Goal: Information Seeking & Learning: Check status

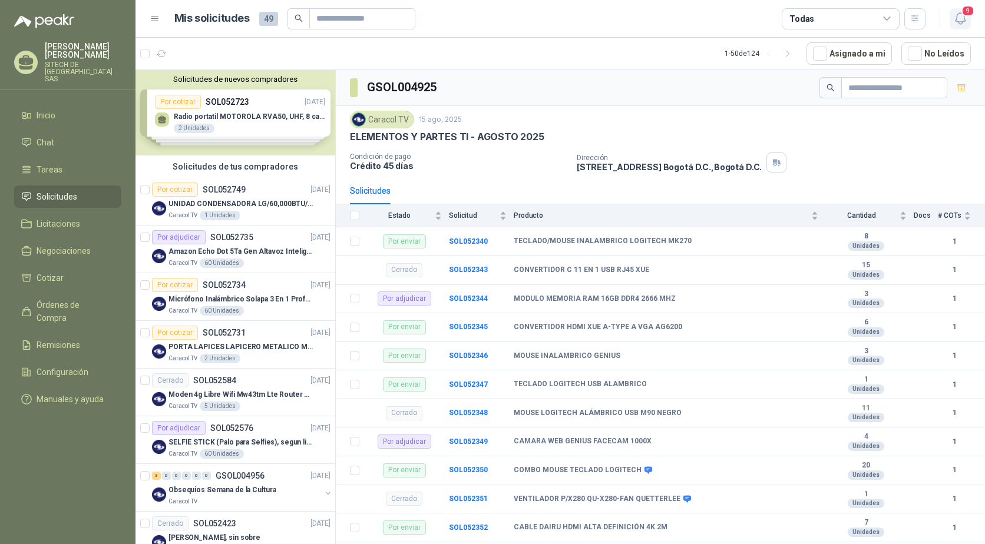
click at [962, 17] on icon "button" at bounding box center [960, 18] width 15 height 15
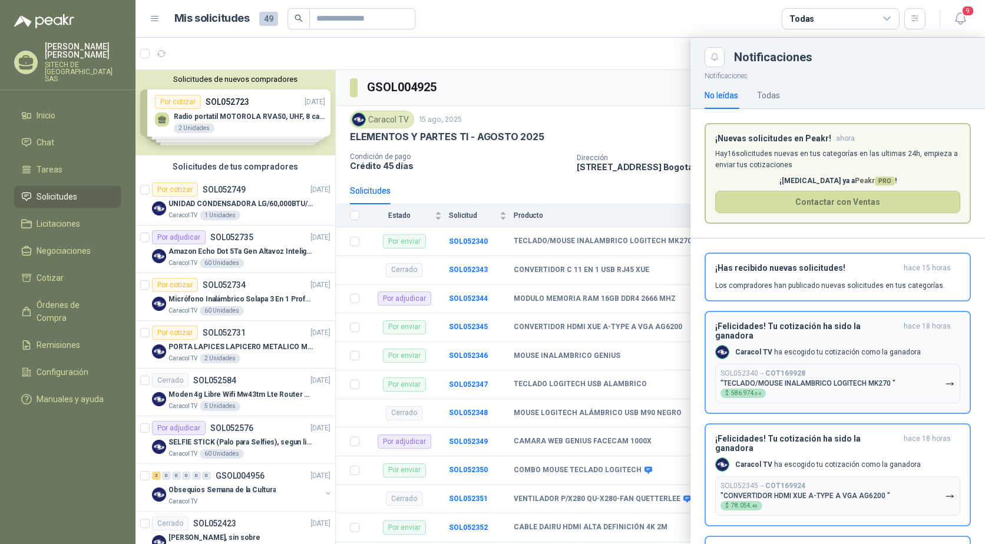
click at [797, 369] on b "COT169928" at bounding box center [785, 373] width 40 height 8
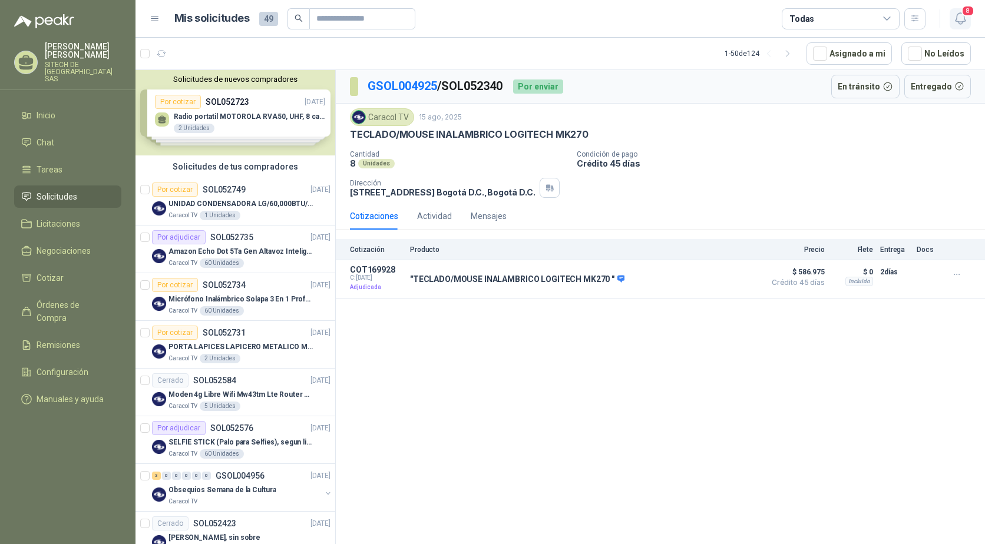
click at [954, 25] on icon "button" at bounding box center [960, 18] width 15 height 15
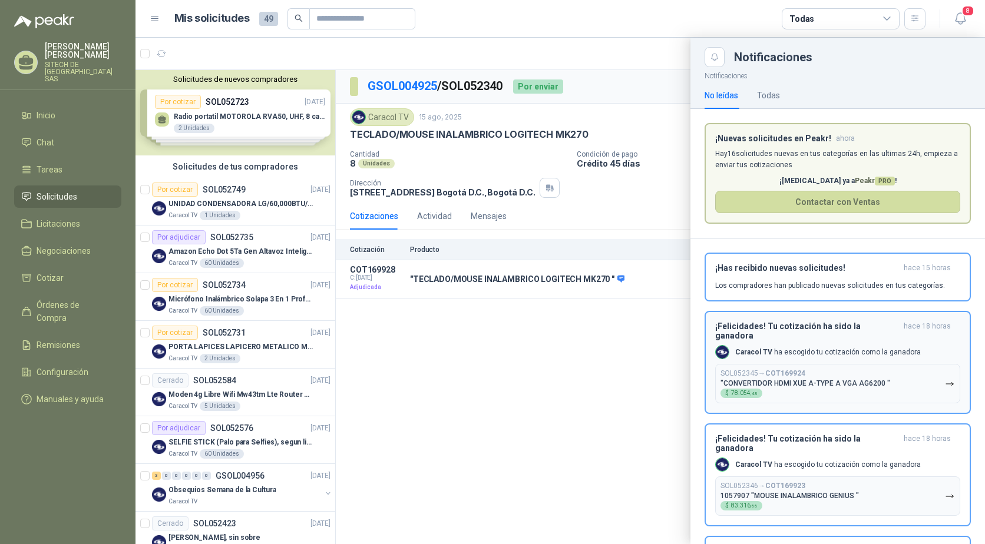
click at [784, 370] on div "SOL052345 → COT169924 "CONVERTIDOR HDMI XUE A-TYPE A VGA AG6200 " $ 78.054 ,48" at bounding box center [806, 383] width 170 height 29
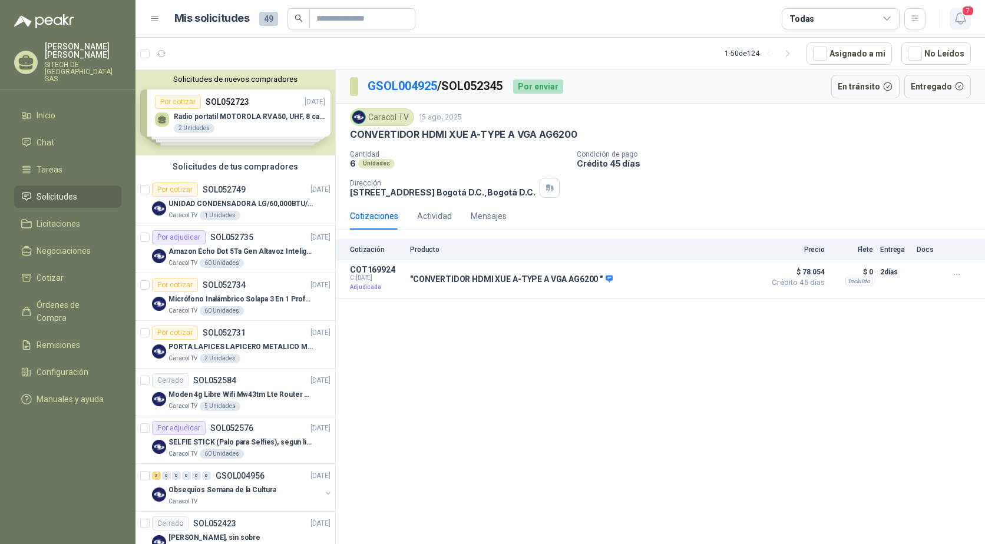
click at [953, 17] on icon "button" at bounding box center [960, 18] width 15 height 15
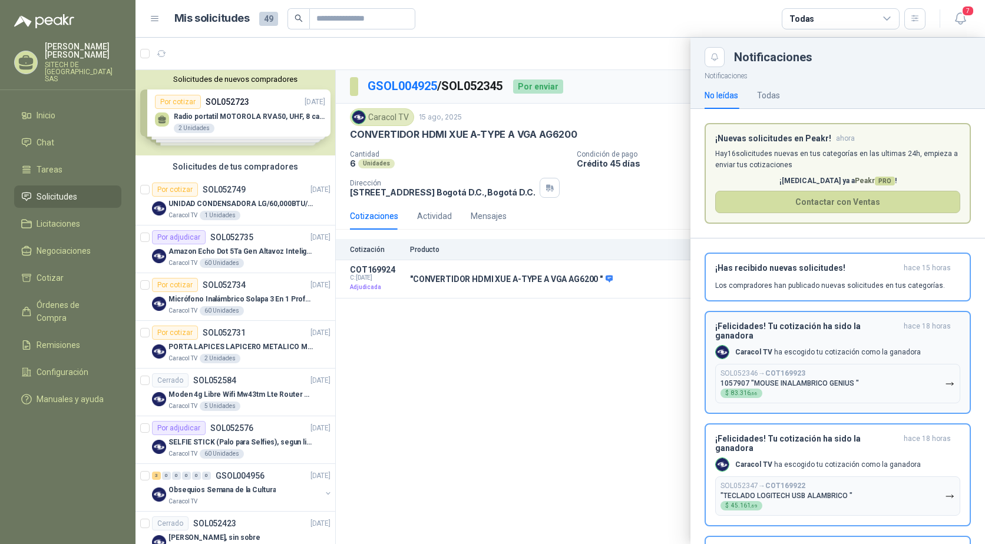
click at [830, 379] on p "1057907 "MOUSE INALAMBRICO GENIUS "" at bounding box center [790, 383] width 138 height 8
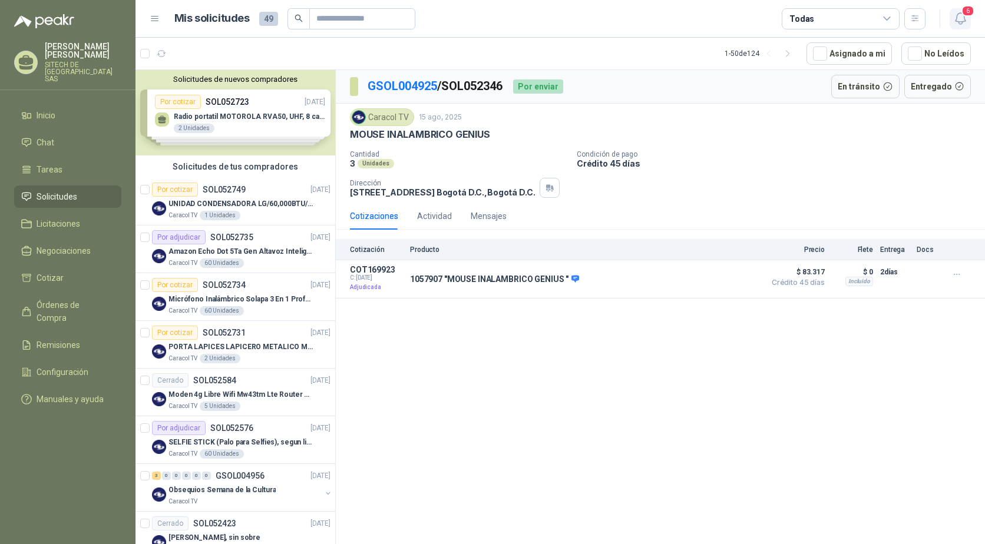
click at [953, 9] on button "6" at bounding box center [960, 18] width 21 height 21
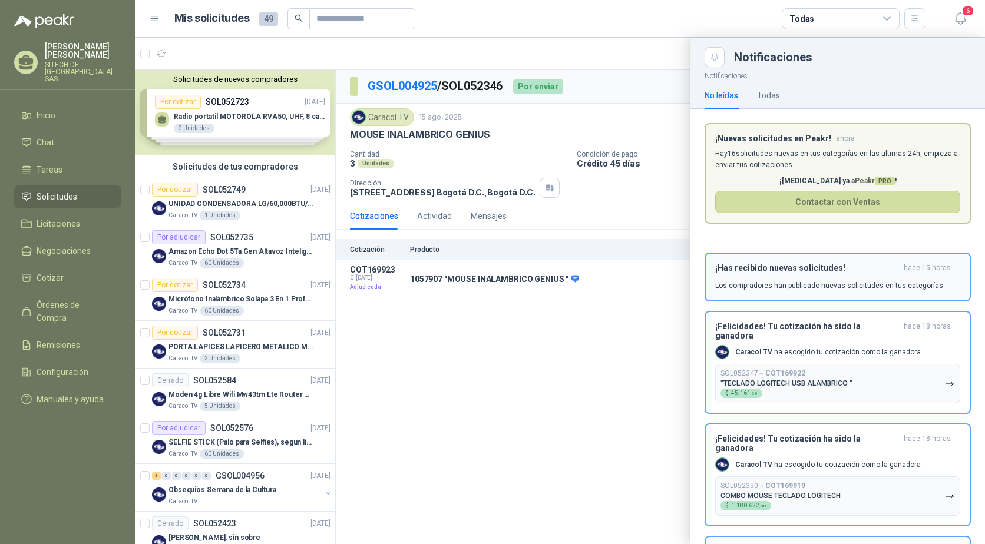
click at [810, 275] on div "¡Has recibido nuevas solicitudes! hace 15 horas Los compradores han publicado n…" at bounding box center [837, 277] width 245 height 28
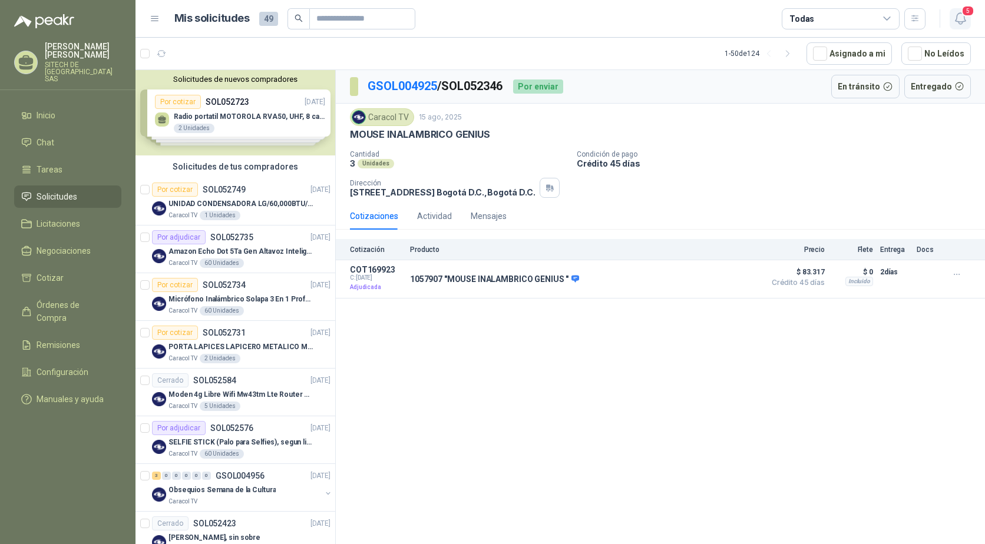
click at [958, 19] on icon "button" at bounding box center [960, 18] width 15 height 15
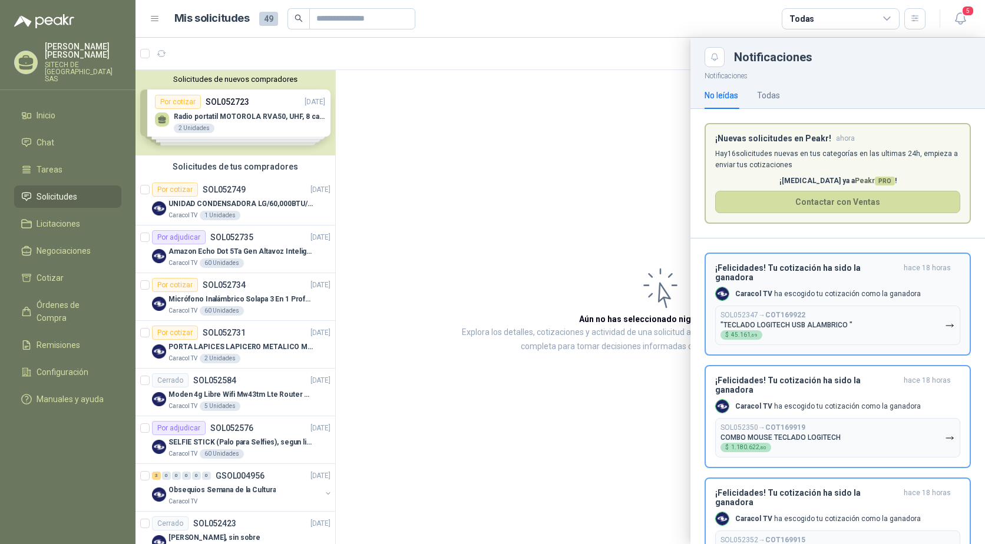
click at [808, 306] on button "SOL052347 → COT169922 "TECLADO LOGITECH USB ALAMBRICO " $ 45.161 ,69" at bounding box center [837, 325] width 245 height 39
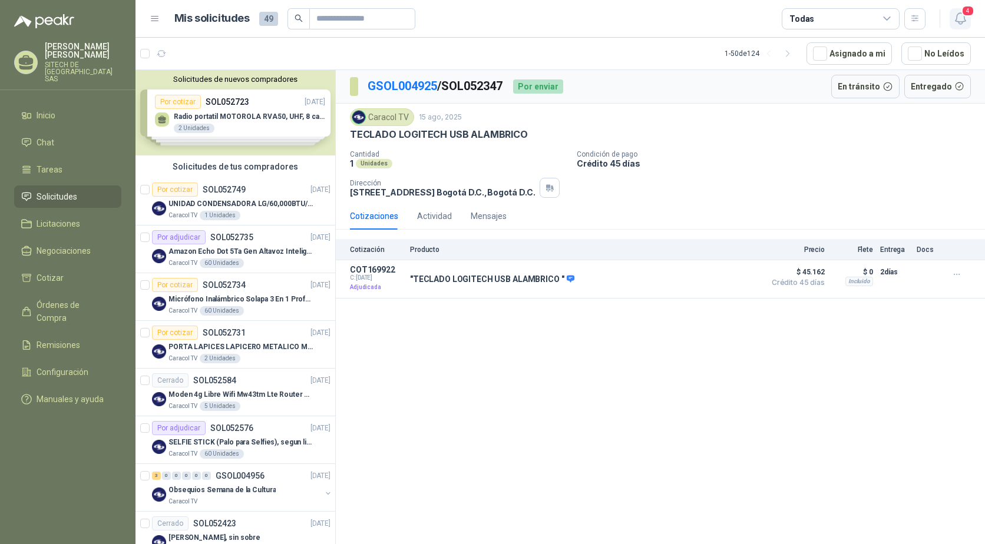
click at [963, 19] on icon "button" at bounding box center [960, 18] width 15 height 15
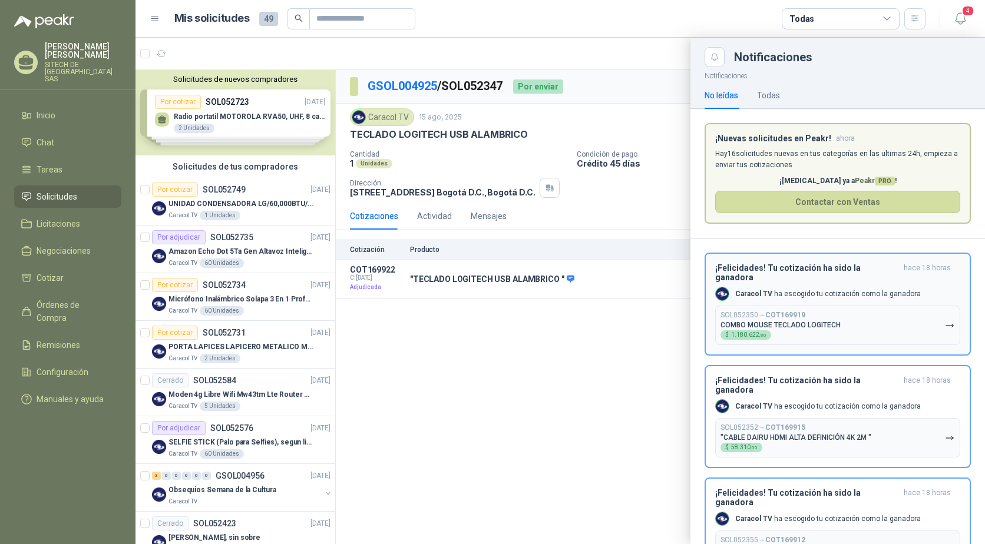
click at [812, 295] on div "¡Felicidades! Tu cotización ha sido la ganadora hace 18 horas Caracol TV ha esc…" at bounding box center [837, 304] width 245 height 82
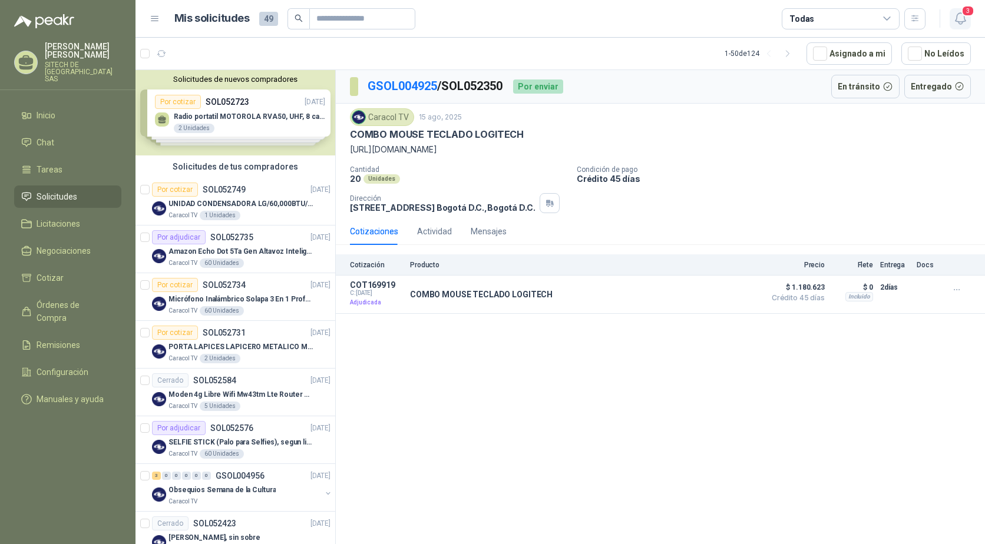
click at [956, 21] on icon "button" at bounding box center [960, 18] width 10 height 11
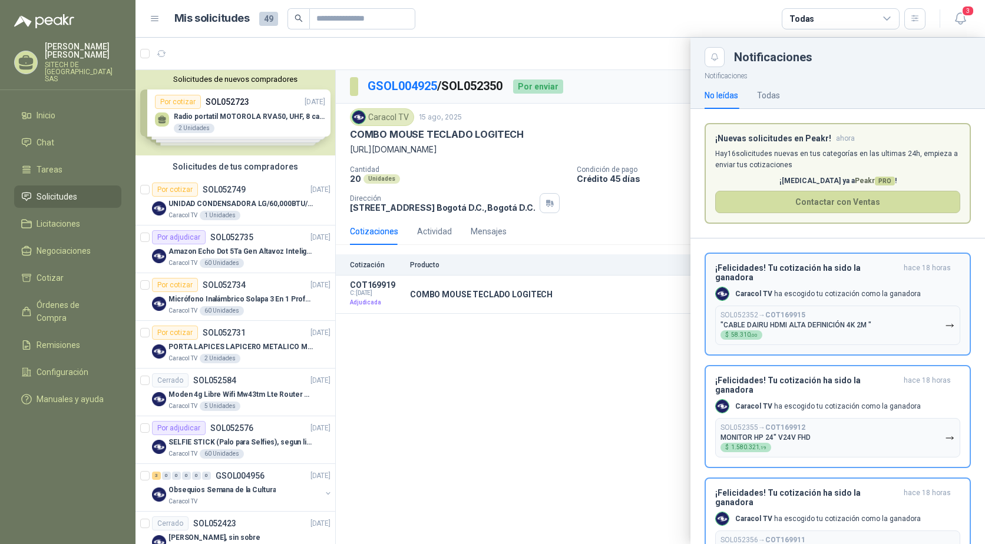
click at [831, 306] on button "SOL052352 → COT169915 "CABLE DAIRU HDMI ALTA DEFINICIÓN 4K 2M " $ 58.310 ,00" at bounding box center [837, 325] width 245 height 39
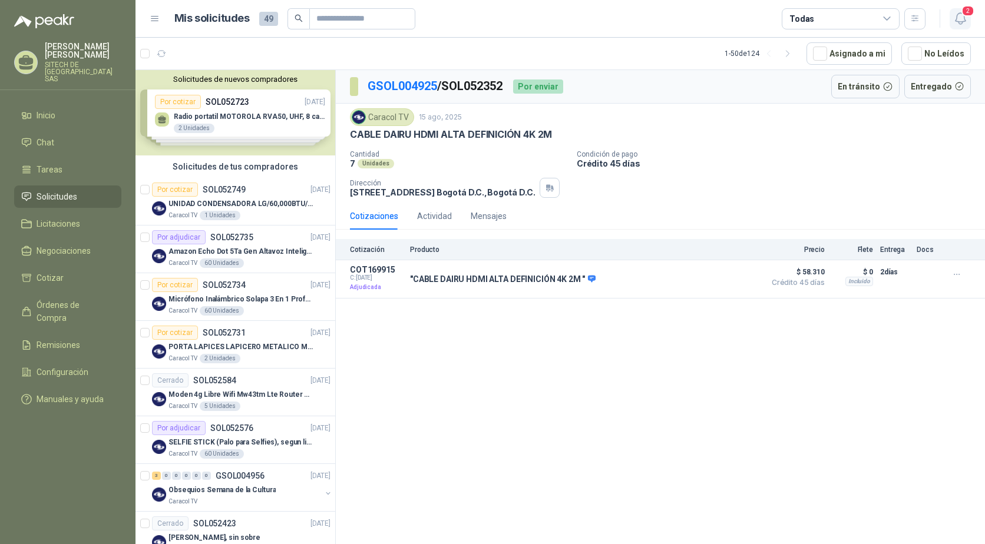
click at [956, 21] on icon "button" at bounding box center [960, 18] width 10 height 11
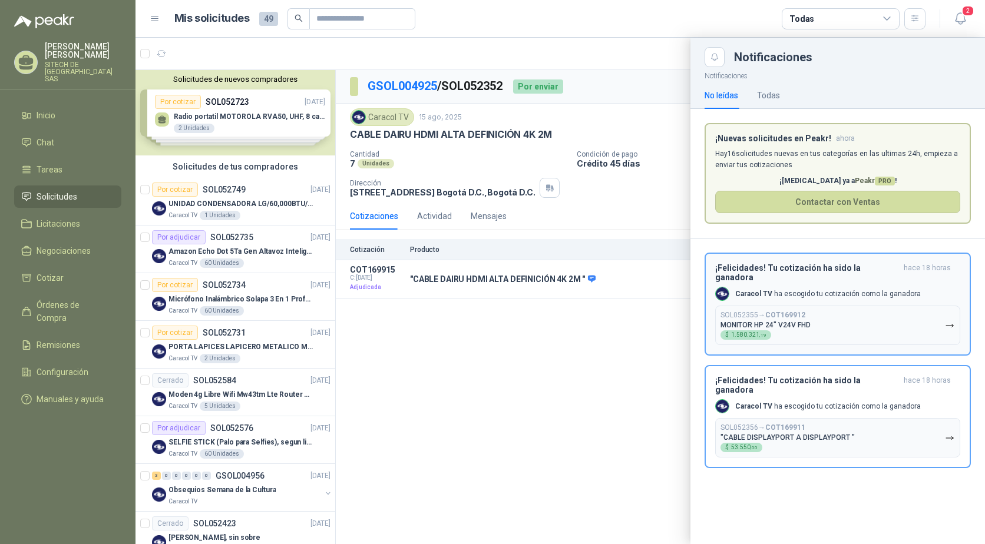
click at [830, 306] on button "SOL052355 → COT169912 MONITOR HP 24" V24V FHD $ 1.580.321 ,19" at bounding box center [837, 325] width 245 height 39
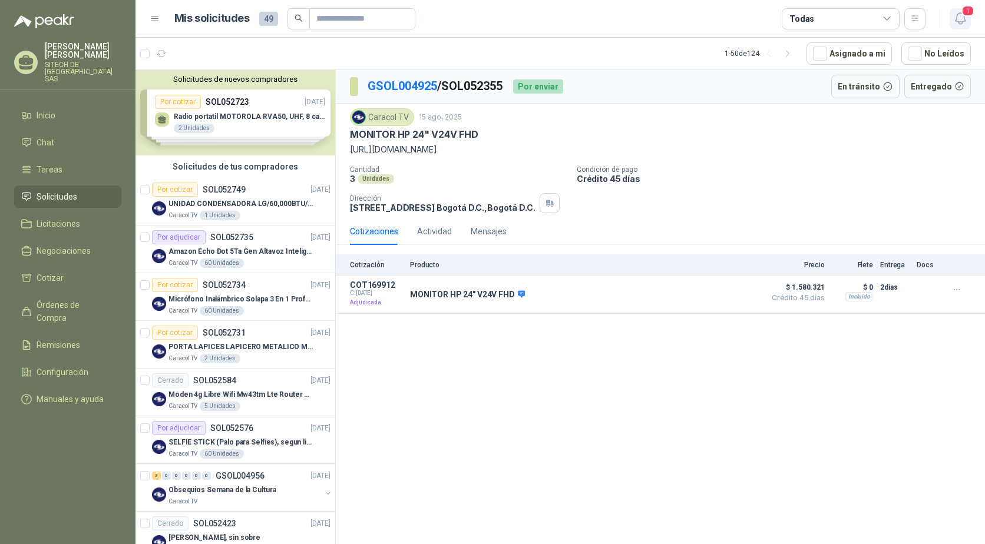
click at [954, 11] on button "1" at bounding box center [960, 18] width 21 height 21
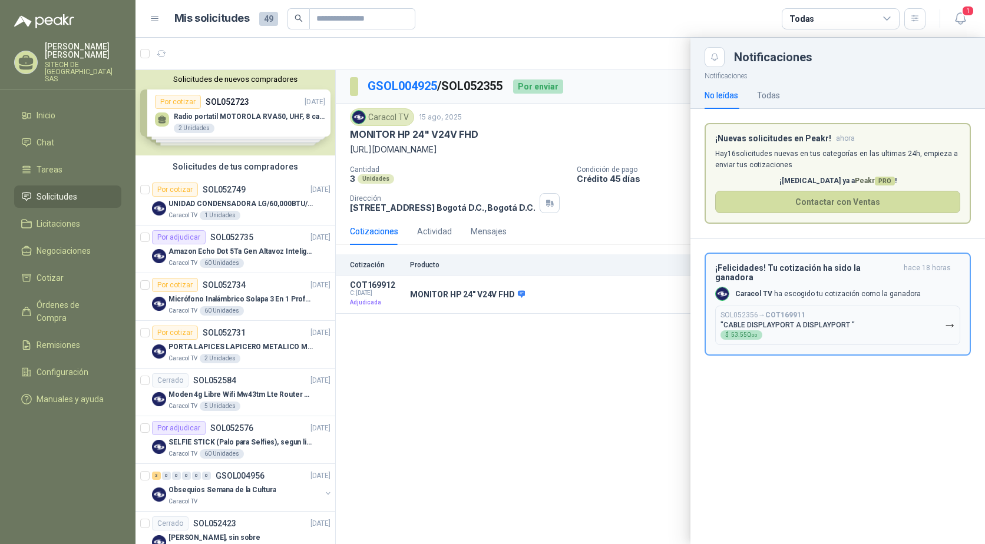
click at [847, 292] on div "Caracol TV ha escogido tu cotización como la ganadora" at bounding box center [818, 294] width 206 height 14
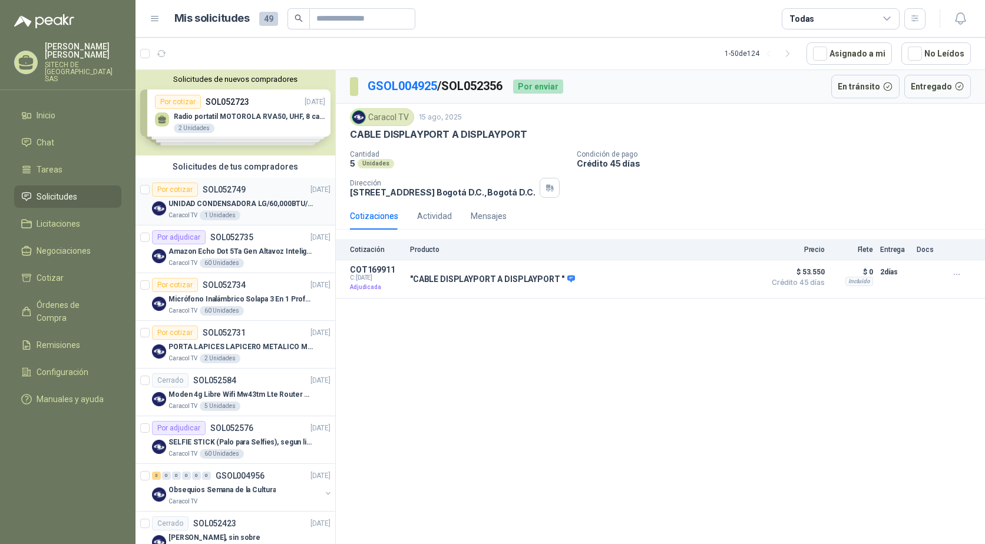
click at [232, 208] on p "UNIDAD CONDENSADORA LG/60,000BTU/220V/R410A: I" at bounding box center [242, 204] width 147 height 11
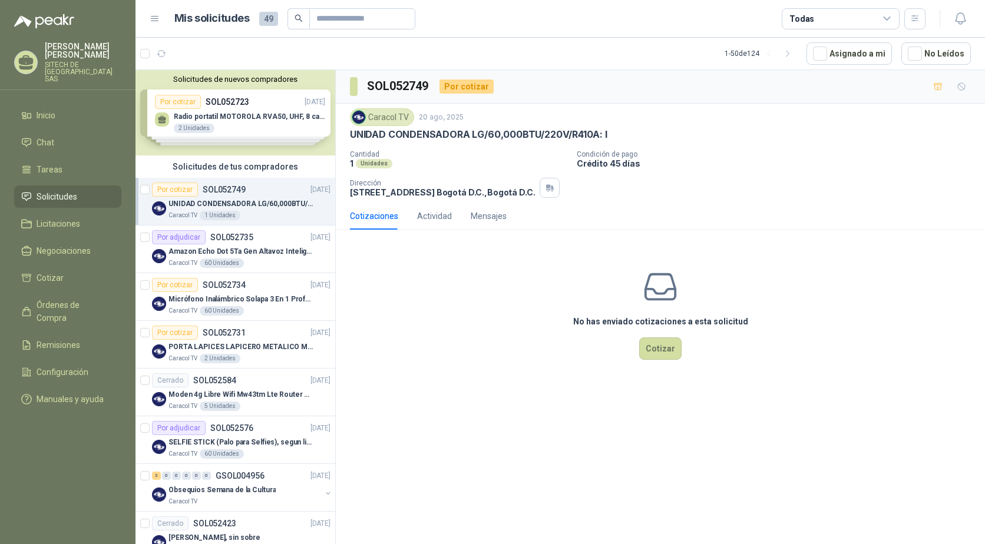
click at [439, 135] on p "UNIDAD CONDENSADORA LG/60,000BTU/220V/R410A: I" at bounding box center [479, 134] width 258 height 12
drag, startPoint x: 439, startPoint y: 135, endPoint x: 441, endPoint y: 141, distance: 6.3
click at [441, 141] on p "UNIDAD CONDENSADORA LG/60,000BTU/220V/R410A: I" at bounding box center [479, 134] width 258 height 12
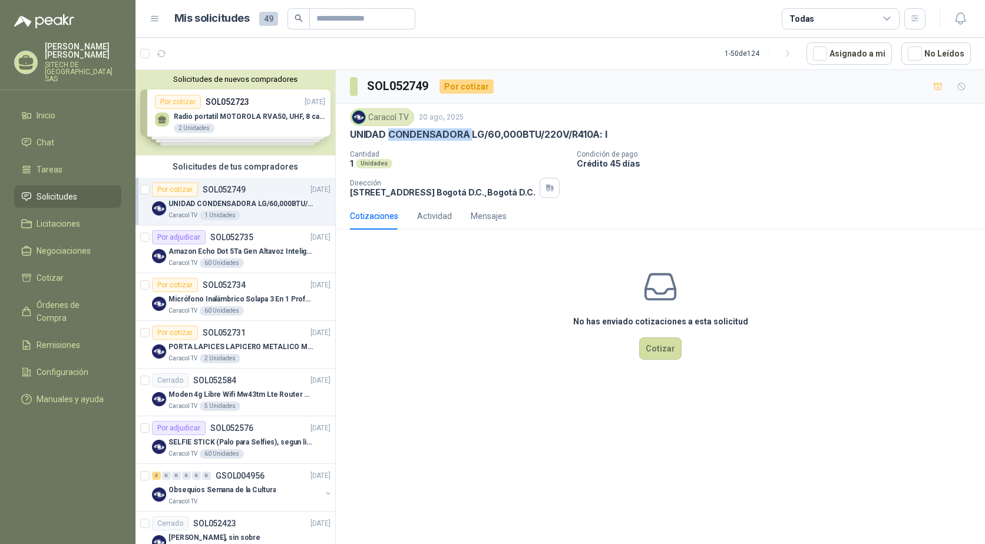
click at [441, 141] on p "UNIDAD CONDENSADORA LG/60,000BTU/220V/R410A: I" at bounding box center [479, 134] width 258 height 12
click at [441, 140] on p "UNIDAD CONDENSADORA LG/60,000BTU/220V/R410A: I" at bounding box center [479, 134] width 258 height 12
click at [210, 295] on p "Micrófono Inalámbrico Solapa 3 En 1 Profesional F11-2 X2" at bounding box center [242, 299] width 147 height 11
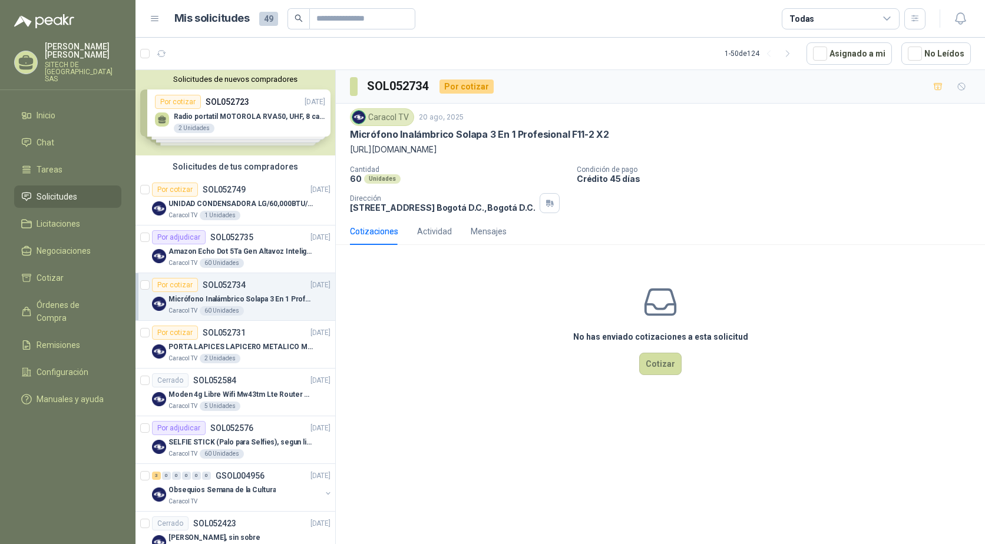
click at [412, 137] on p "Micrófono Inalámbrico Solapa 3 En 1 Profesional F11-2 X2" at bounding box center [479, 134] width 259 height 12
drag, startPoint x: 412, startPoint y: 137, endPoint x: 408, endPoint y: 150, distance: 14.2
click at [408, 150] on p "[URL][DOMAIN_NAME]" at bounding box center [660, 149] width 621 height 13
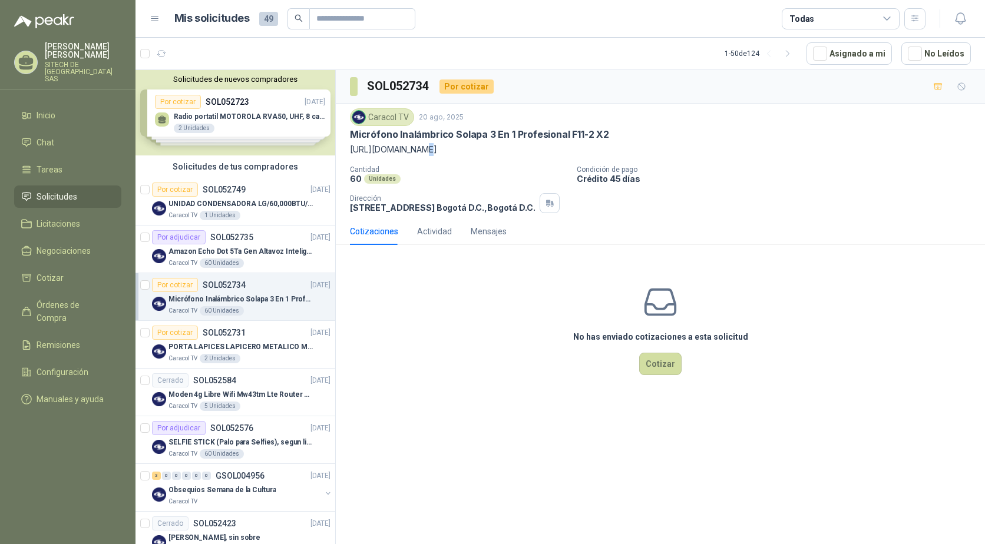
click at [408, 150] on p "[URL][DOMAIN_NAME]" at bounding box center [660, 149] width 621 height 13
copy p "[URL][DOMAIN_NAME]"
click at [387, 137] on p "Micrófono Inalámbrico Solapa 3 En 1 Profesional F11-2 X2" at bounding box center [479, 134] width 259 height 12
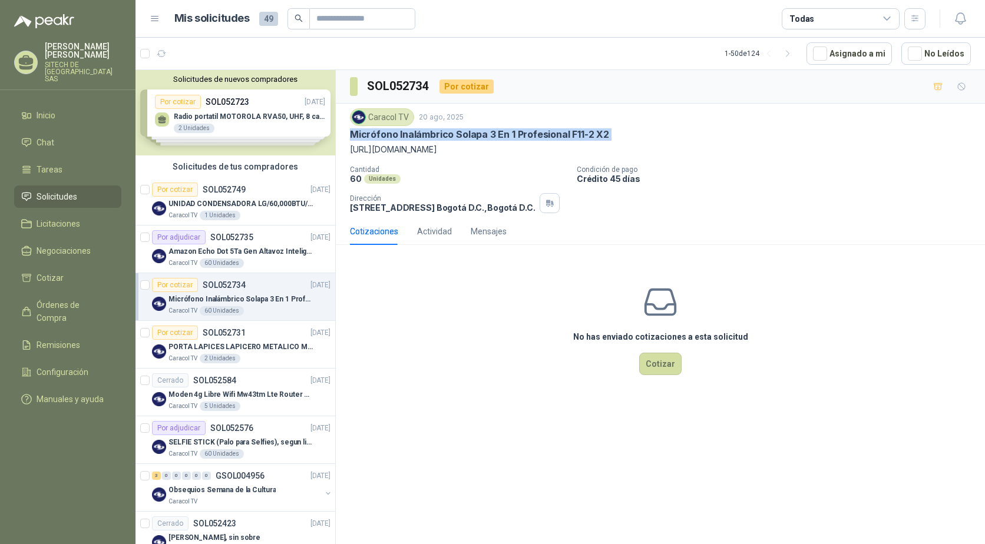
click at [387, 137] on p "Micrófono Inalámbrico Solapa 3 En 1 Profesional F11-2 X2" at bounding box center [479, 134] width 259 height 12
copy p "Micrófono Inalámbrico Solapa 3 En 1 Profesional F11-2 X2"
